Goal: Book appointment/travel/reservation

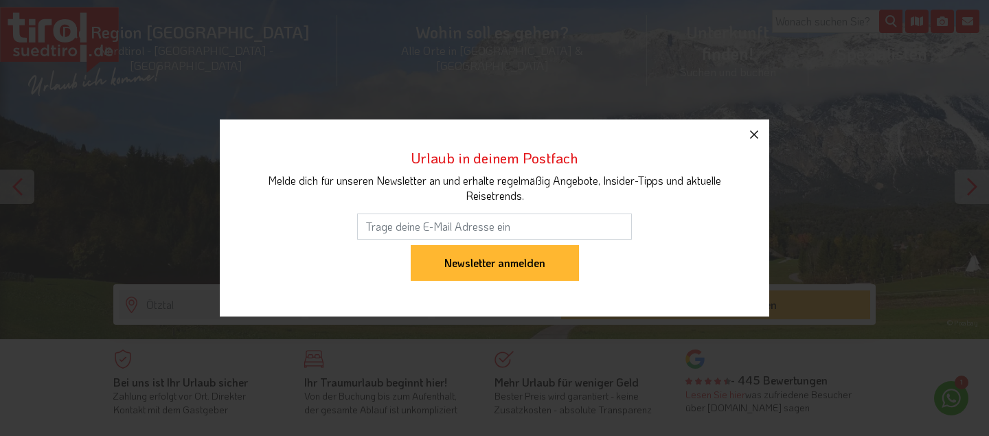
click at [754, 137] on icon "button" at bounding box center [754, 134] width 16 height 16
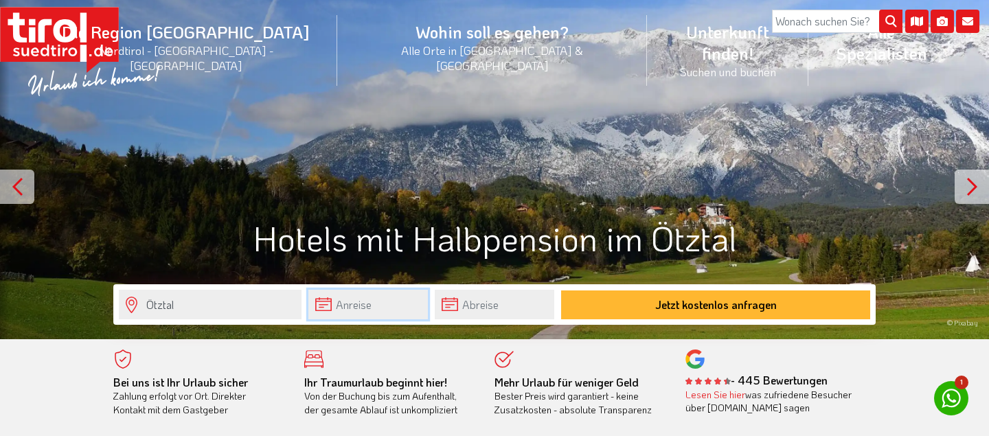
click at [381, 310] on input "text" at bounding box center [368, 305] width 120 height 30
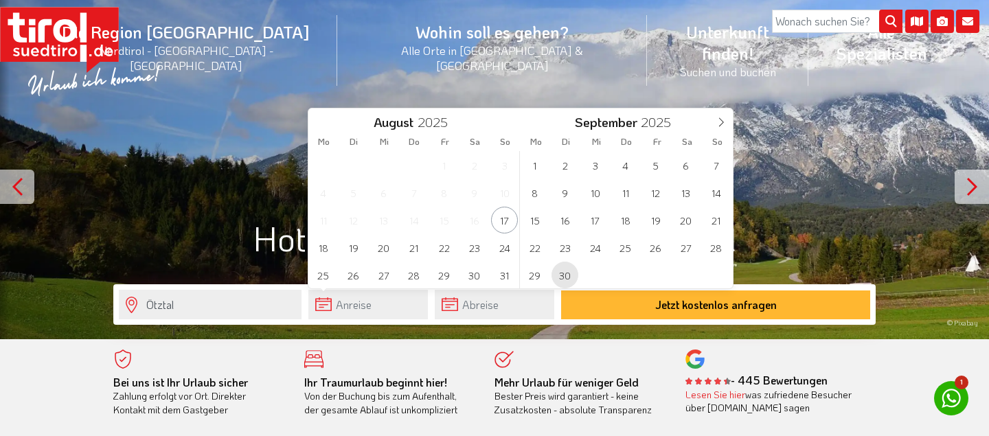
click at [556, 275] on span "30" at bounding box center [565, 275] width 27 height 27
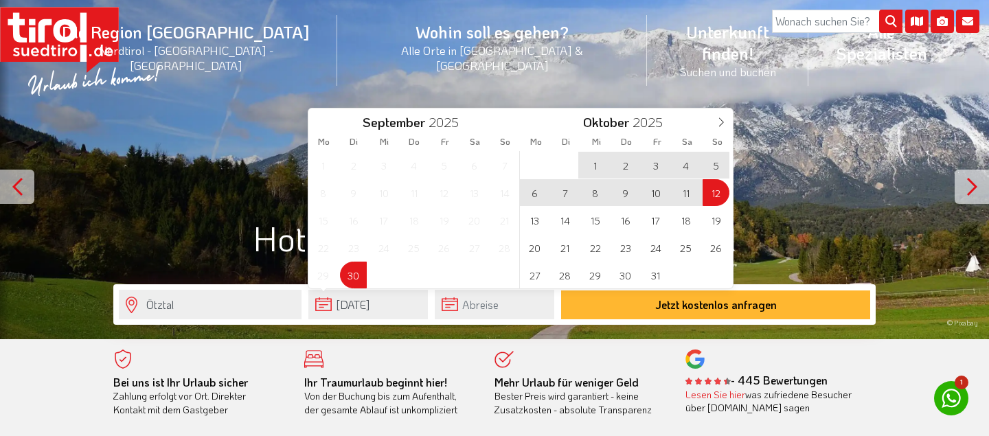
click at [718, 190] on span "12" at bounding box center [716, 192] width 27 height 27
type input "[DATE]"
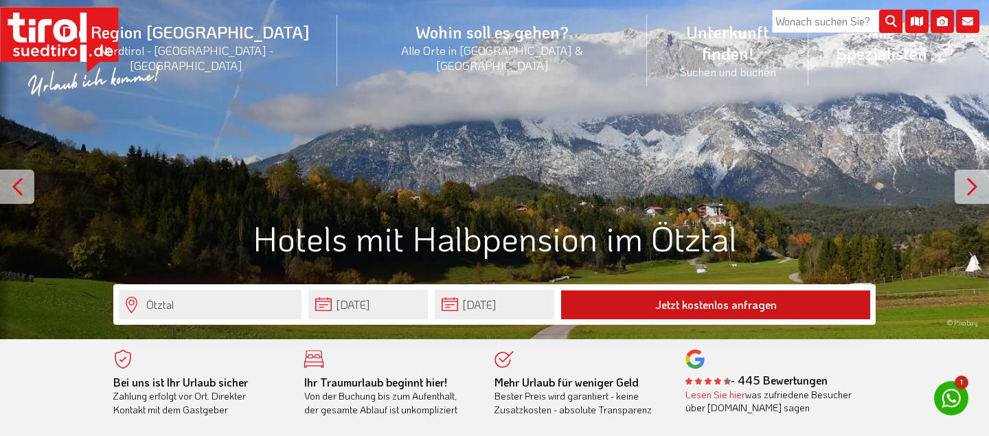
click at [696, 306] on button "Jetzt kostenlos anfragen" at bounding box center [715, 305] width 309 height 29
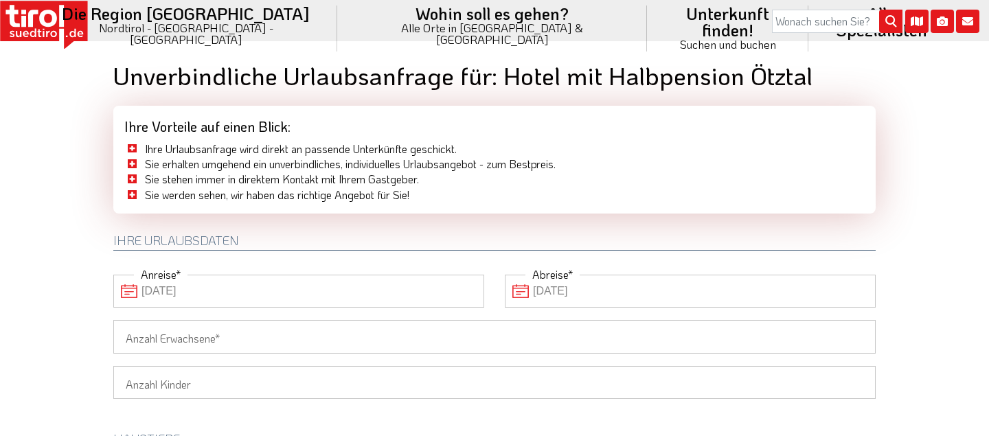
click at [641, 331] on input "Anzahl Erwachsene" at bounding box center [494, 336] width 763 height 33
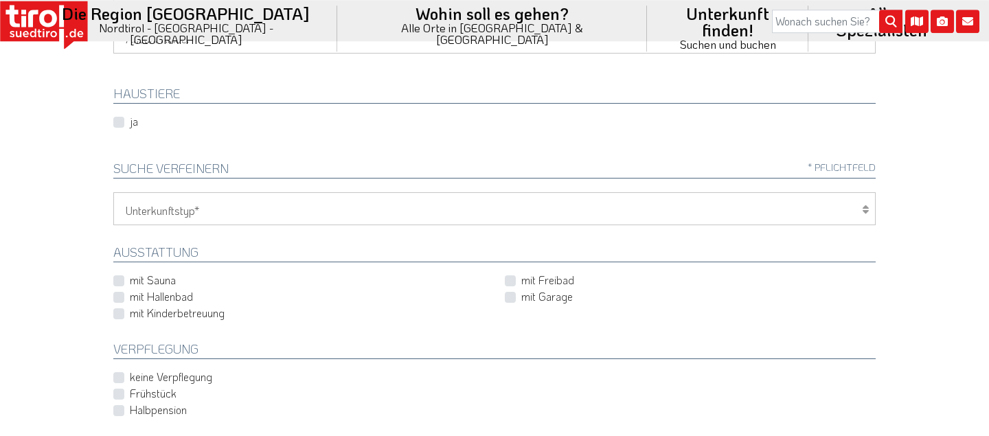
scroll to position [355, 0]
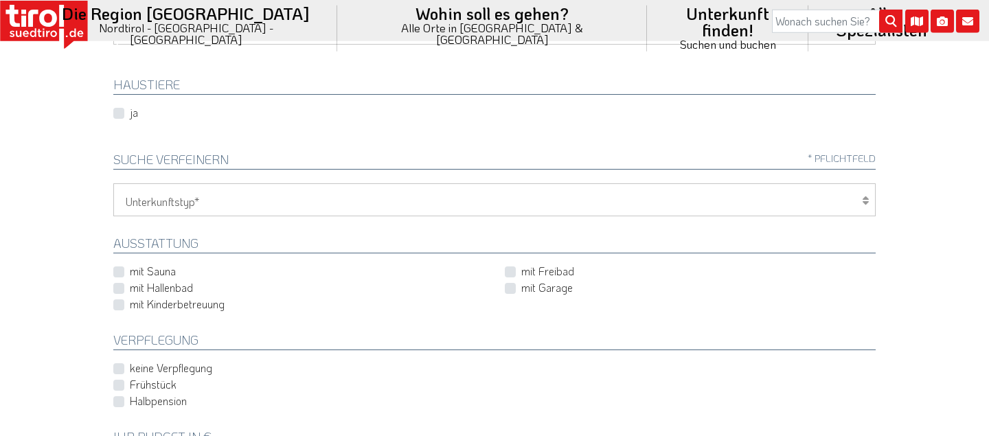
type input "2"
click at [865, 199] on icon at bounding box center [865, 200] width 7 height 11
click at [866, 195] on icon at bounding box center [865, 200] width 7 height 11
click at [113, 183] on select "Hotel 1-3 Sterne Hotel 4-5 Sterne Ferienwohnung Chalet/Ferienhaus Bauernhöfe" at bounding box center [494, 199] width 763 height 33
select select "1_4-5"
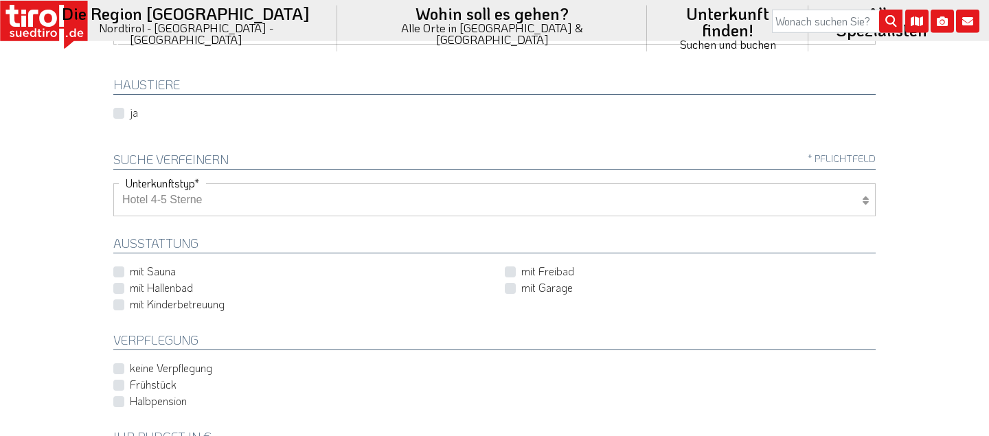
click option "Hotel 4-5 Sterne" at bounding box center [0, 0] width 0 height 0
click at [130, 289] on label "mit Hallenbad" at bounding box center [161, 287] width 63 height 15
click at [120, 289] on input "mit Hallenbad" at bounding box center [301, 288] width 371 height 9
checkbox input "true"
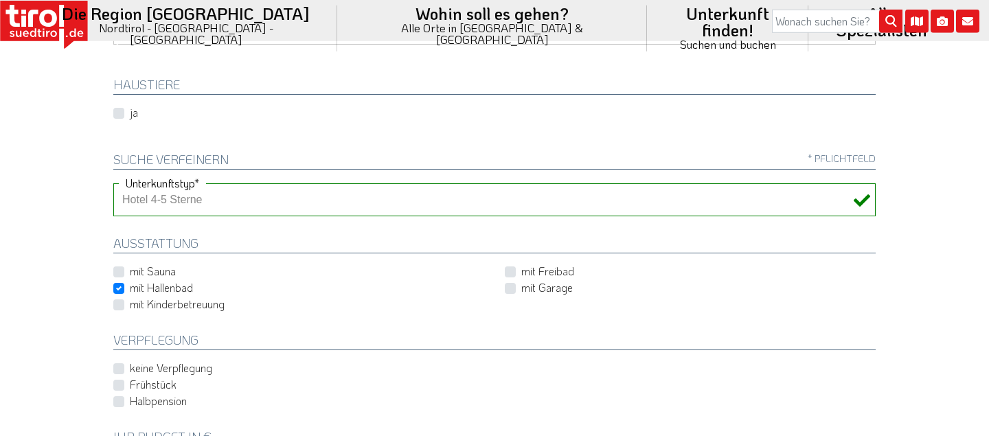
click at [130, 397] on label "Halbpension" at bounding box center [158, 401] width 57 height 15
click at [116, 397] on input "Halbpension" at bounding box center [497, 401] width 763 height 9
checkbox input "true"
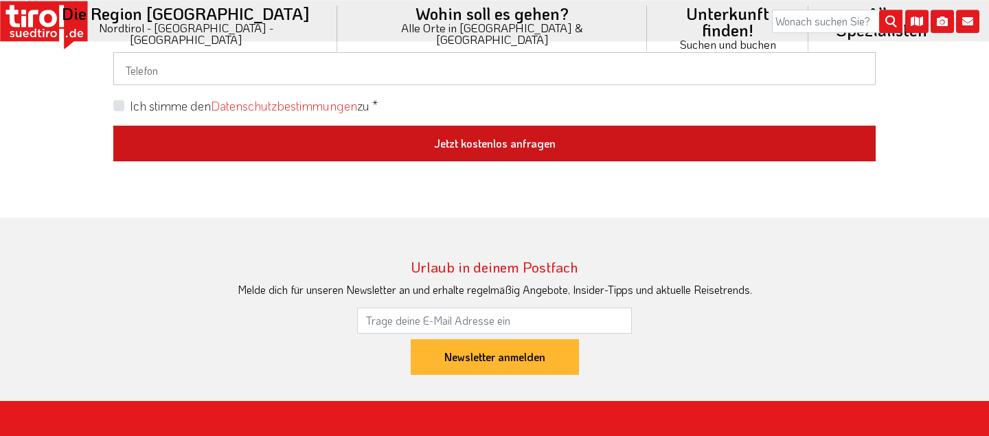
scroll to position [1224, 0]
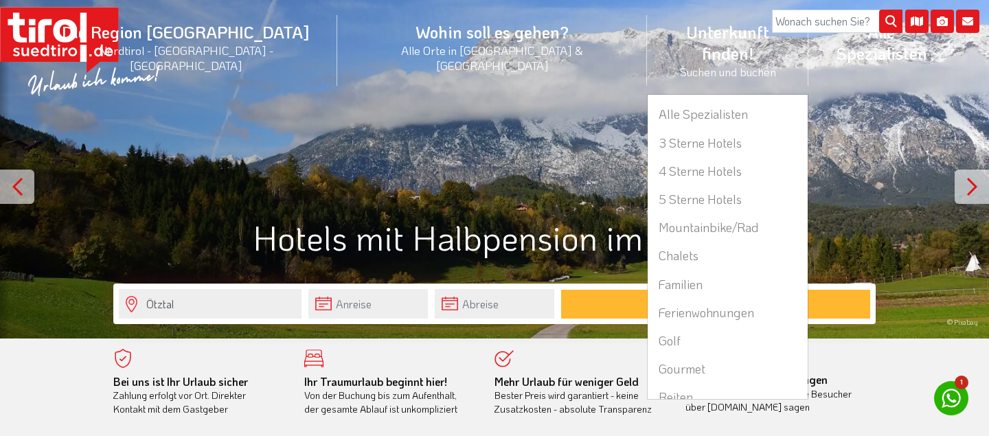
click at [647, 27] on li "Unterkunft finden! Suchen und buchen Alle Spezialisten 3 Sterne Hotels 4 Sterne…" at bounding box center [727, 50] width 161 height 88
click at [648, 157] on link "4 Sterne Hotels" at bounding box center [728, 171] width 160 height 28
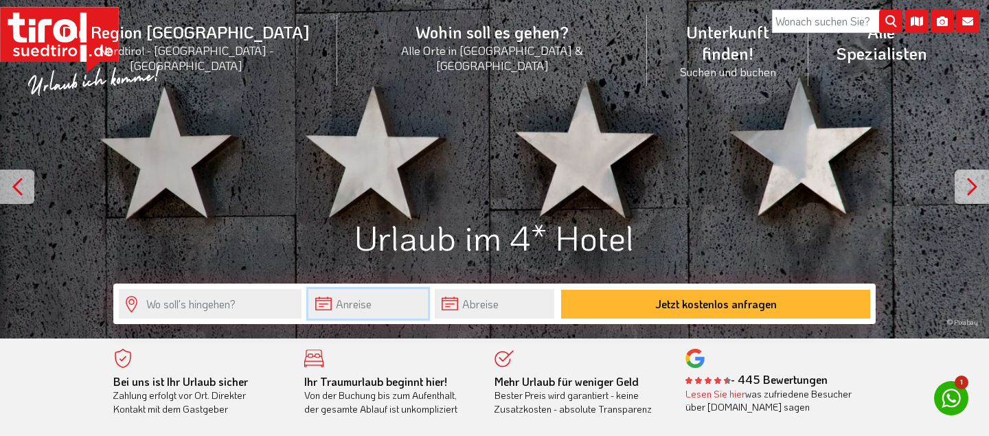
click at [389, 304] on input "text" at bounding box center [368, 304] width 120 height 30
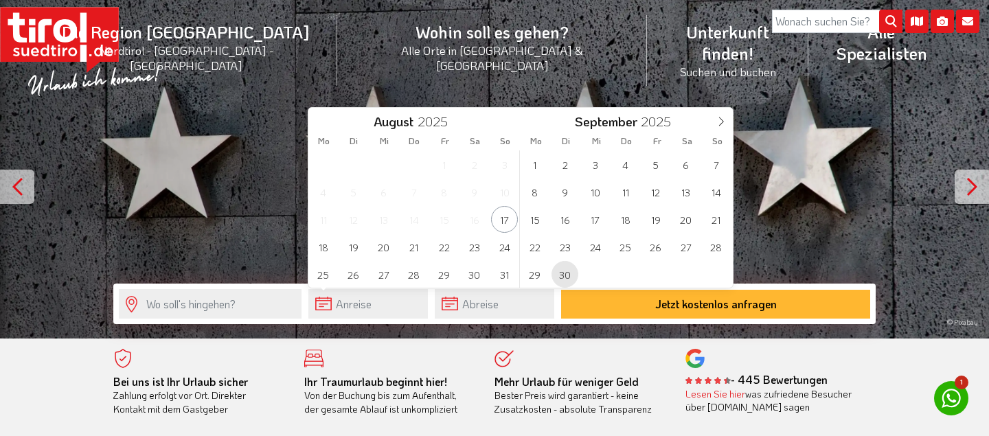
click at [570, 269] on span "30" at bounding box center [565, 274] width 27 height 27
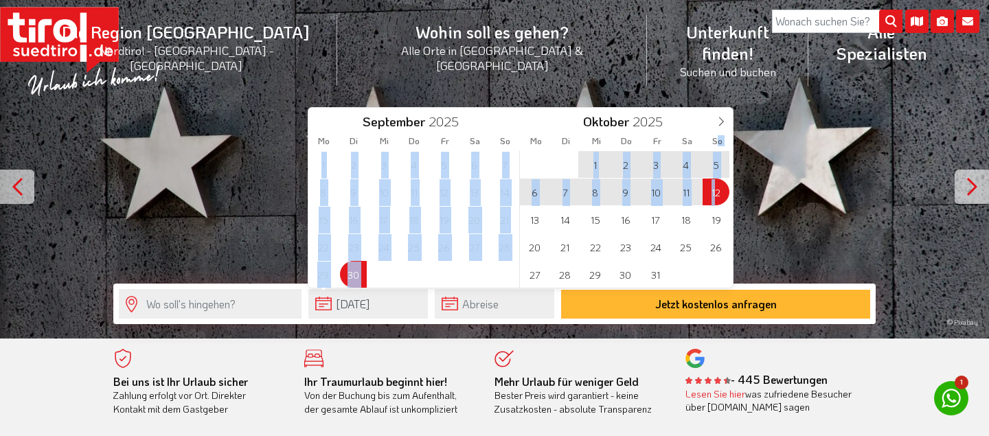
drag, startPoint x: 718, startPoint y: 197, endPoint x: 720, endPoint y: 133, distance: 63.9
click at [720, 150] on div "1 2 3 4 5 6 7 8 9 10 11 12 13 14 15 16 17 18 19 20 21 22 23 24 25 26 27 28 29 3…" at bounding box center [520, 218] width 425 height 137
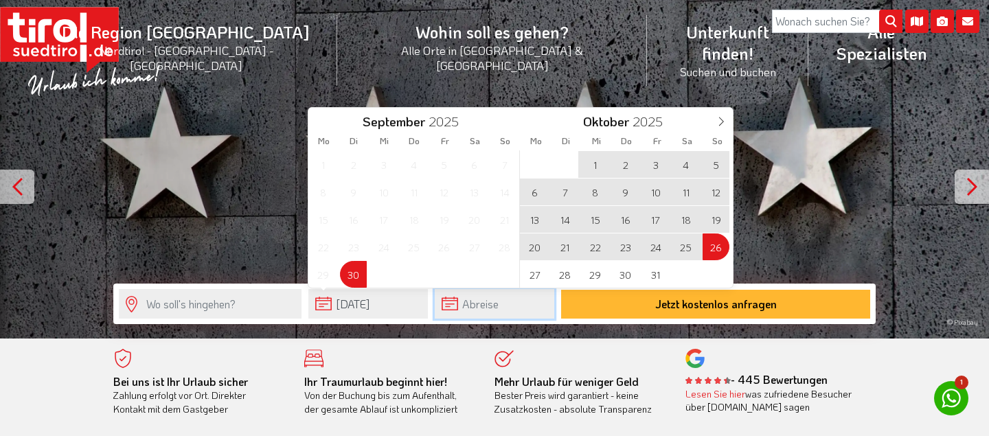
click at [545, 304] on input "text" at bounding box center [495, 304] width 120 height 30
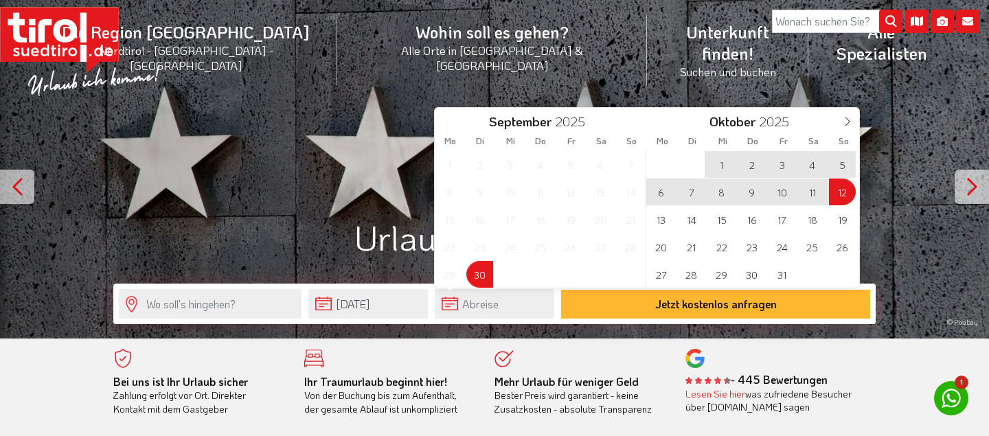
click at [844, 187] on span "12" at bounding box center [842, 192] width 27 height 27
type input "[DATE]"
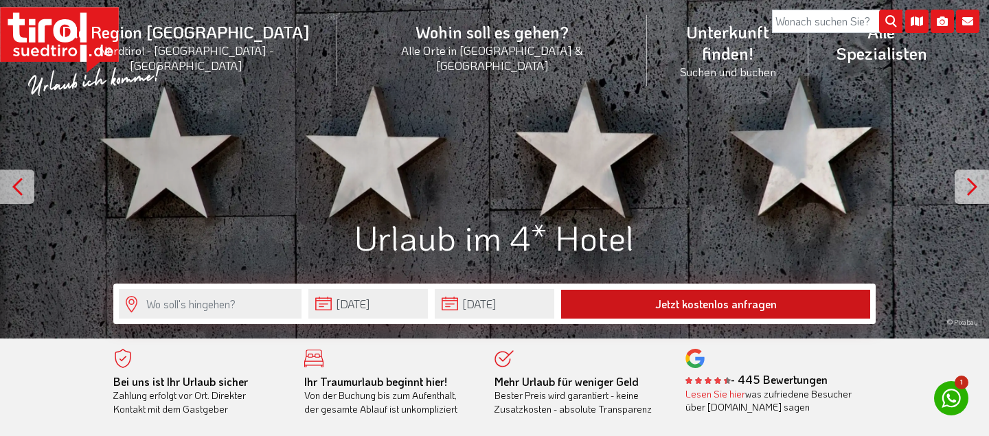
click at [762, 303] on button "Jetzt kostenlos anfragen" at bounding box center [715, 304] width 309 height 29
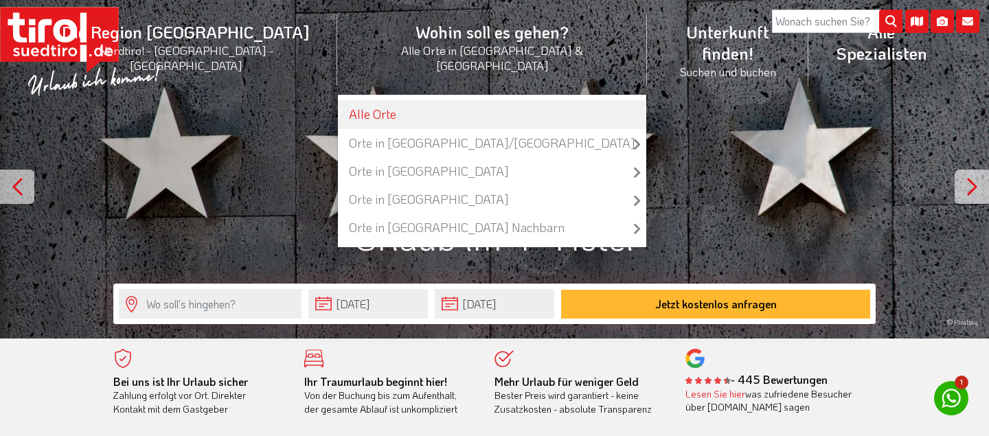
click at [377, 100] on link "Alle Orte" at bounding box center [492, 114] width 308 height 28
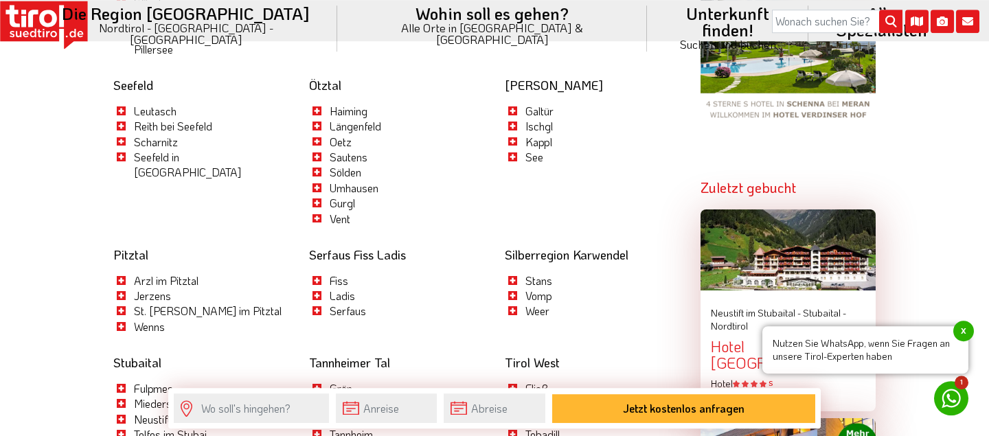
scroll to position [1270, 0]
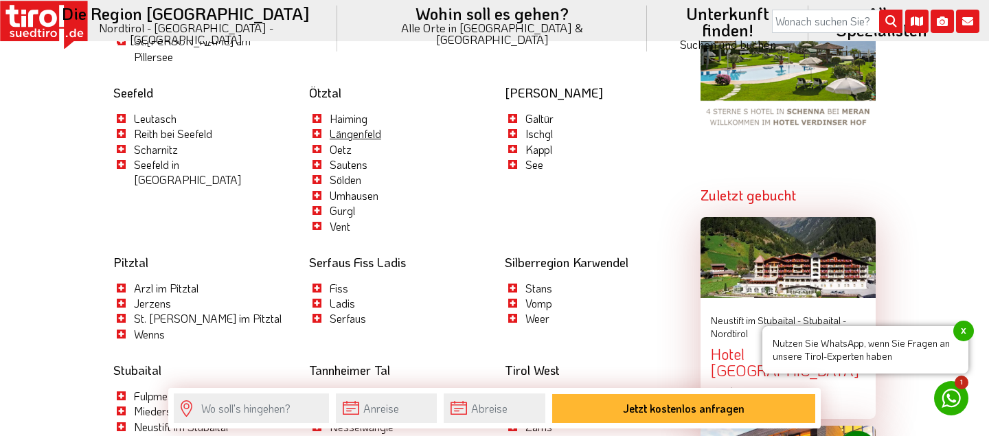
click at [375, 126] on link "Längenfeld" at bounding box center [356, 133] width 52 height 14
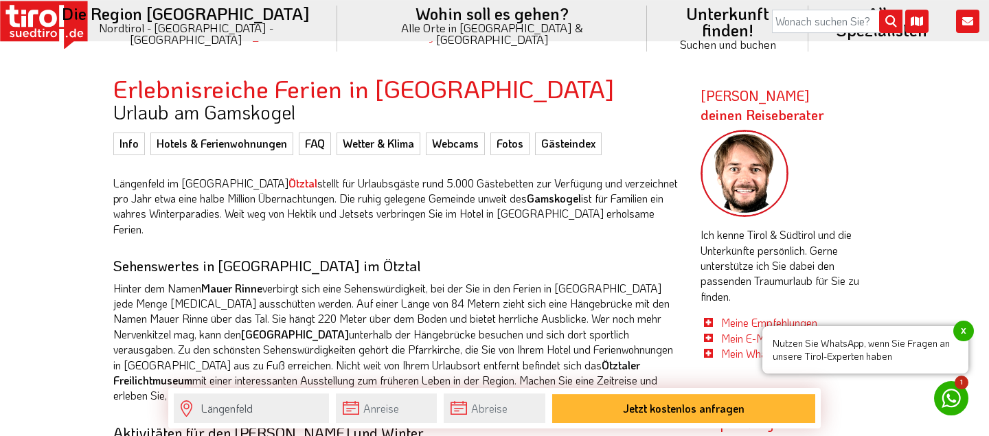
scroll to position [480, 0]
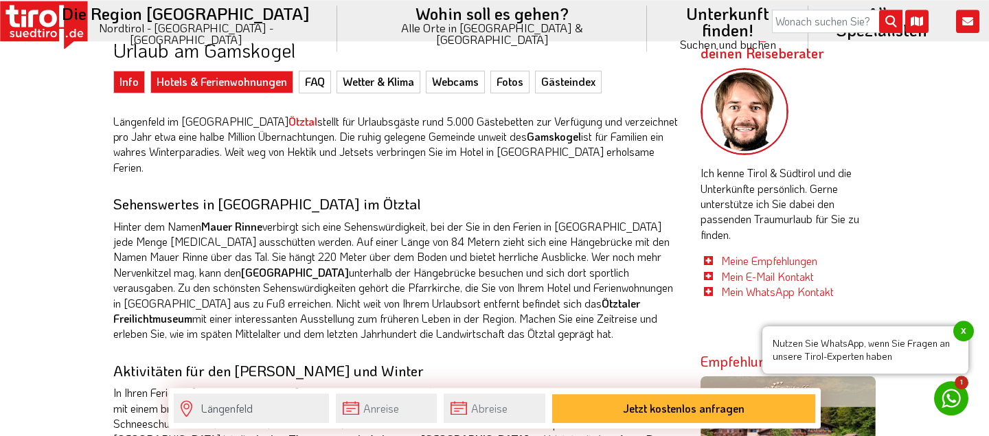
click at [242, 79] on link "Hotels & Ferienwohnungen" at bounding box center [221, 82] width 143 height 22
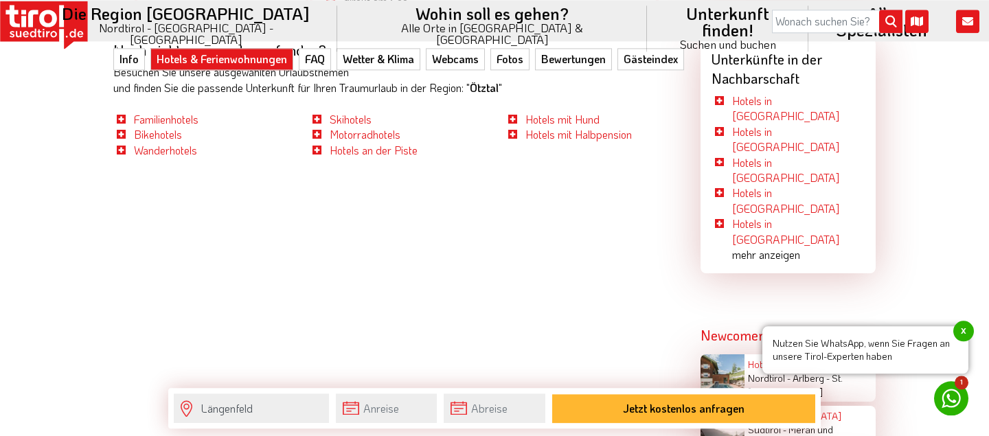
scroll to position [780, 0]
